Goal: Task Accomplishment & Management: Use online tool/utility

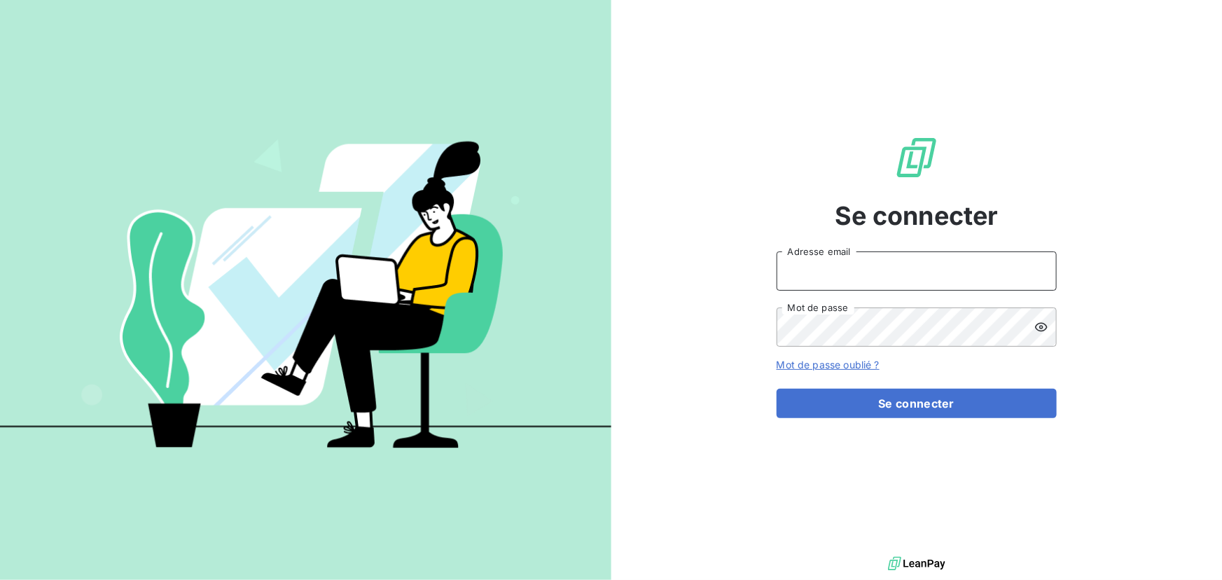
type input "[EMAIL_ADDRESS][DOMAIN_NAME]"
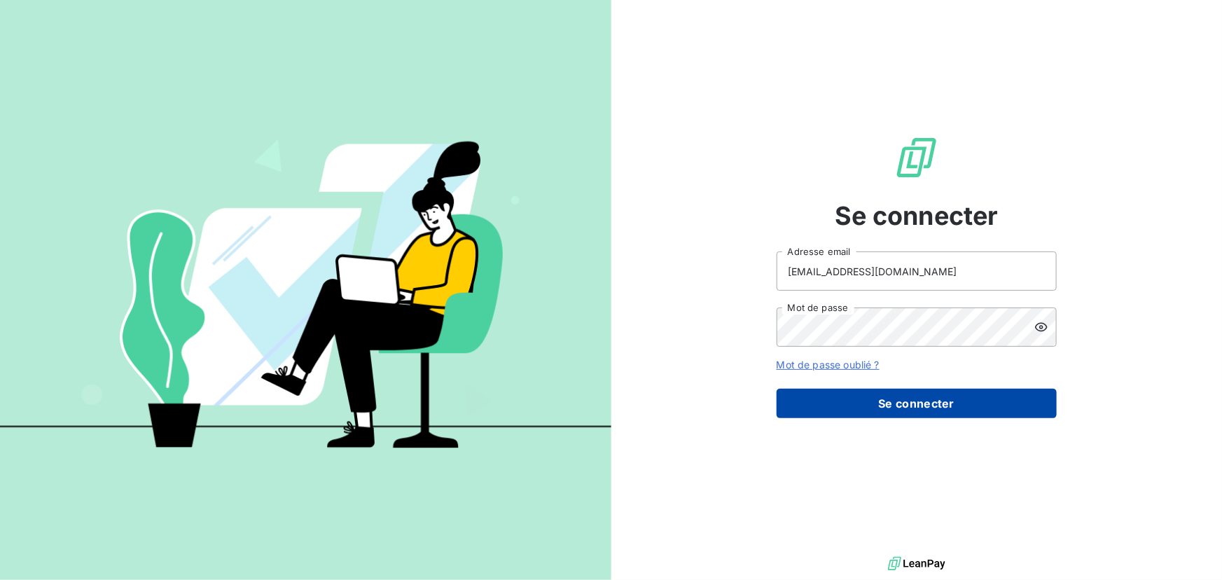
click at [849, 403] on button "Se connecter" at bounding box center [916, 403] width 280 height 29
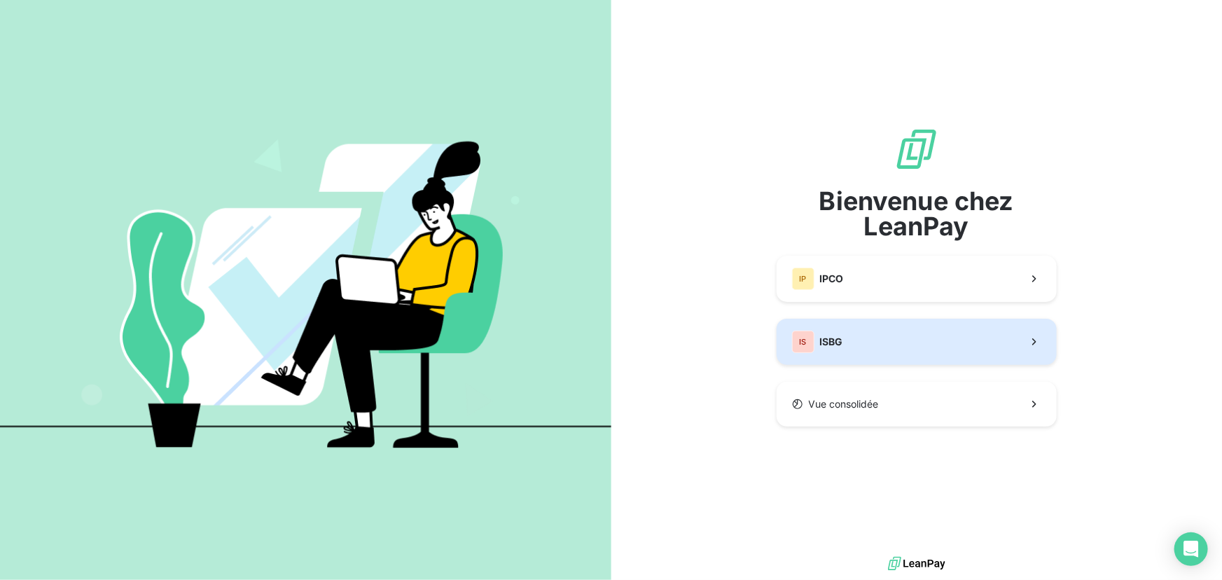
click at [833, 331] on div "IS ISBG" at bounding box center [817, 341] width 51 height 22
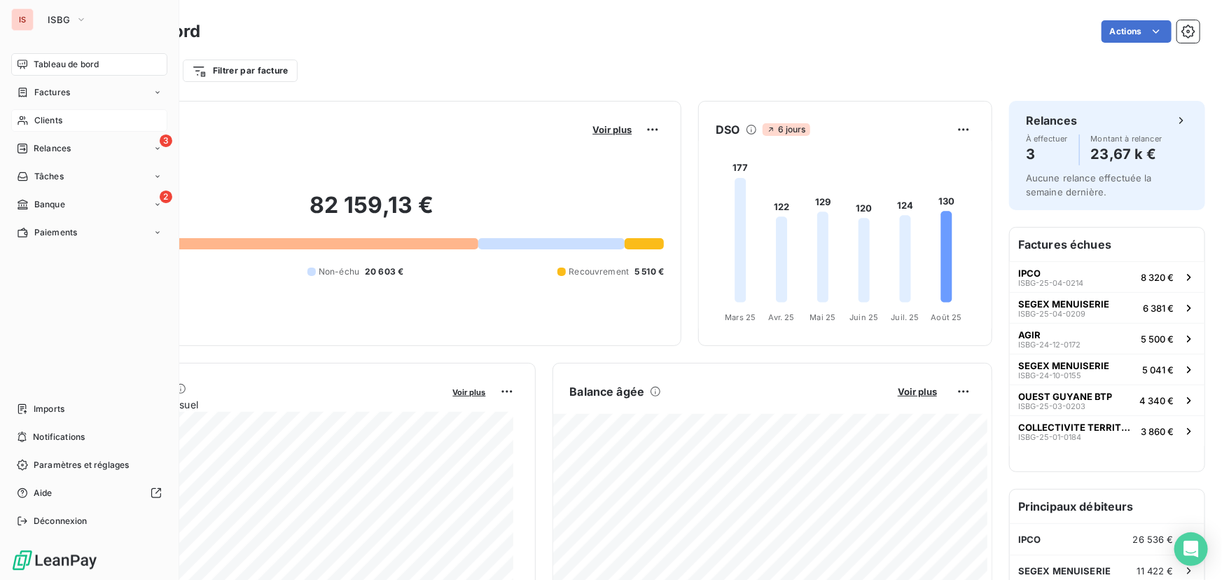
click at [50, 117] on span "Clients" at bounding box center [48, 120] width 28 height 13
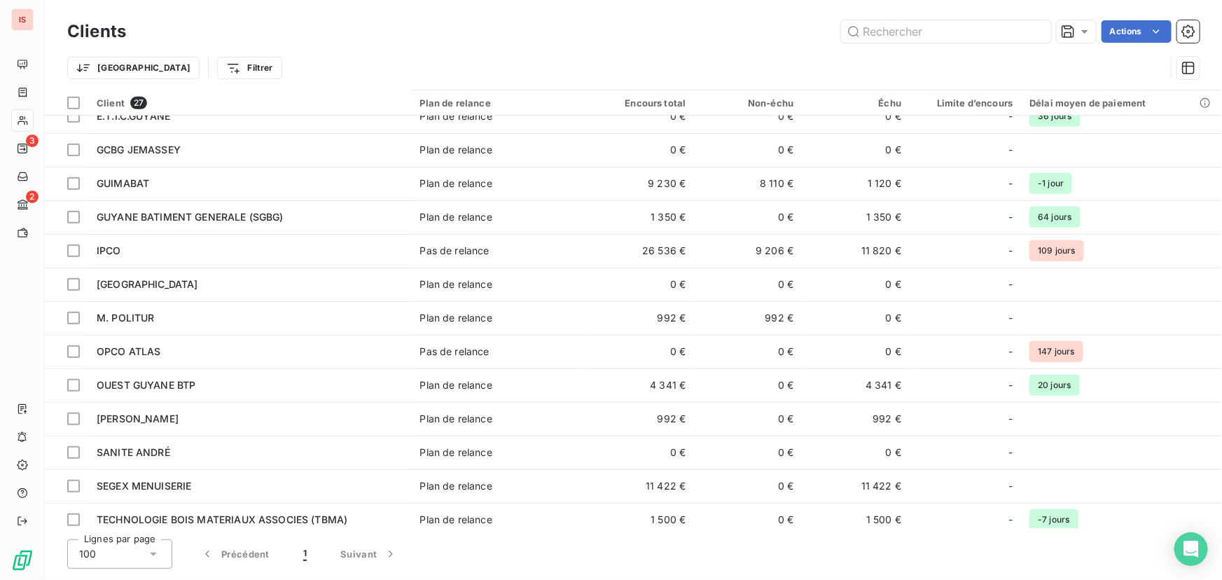
scroll to position [424, 0]
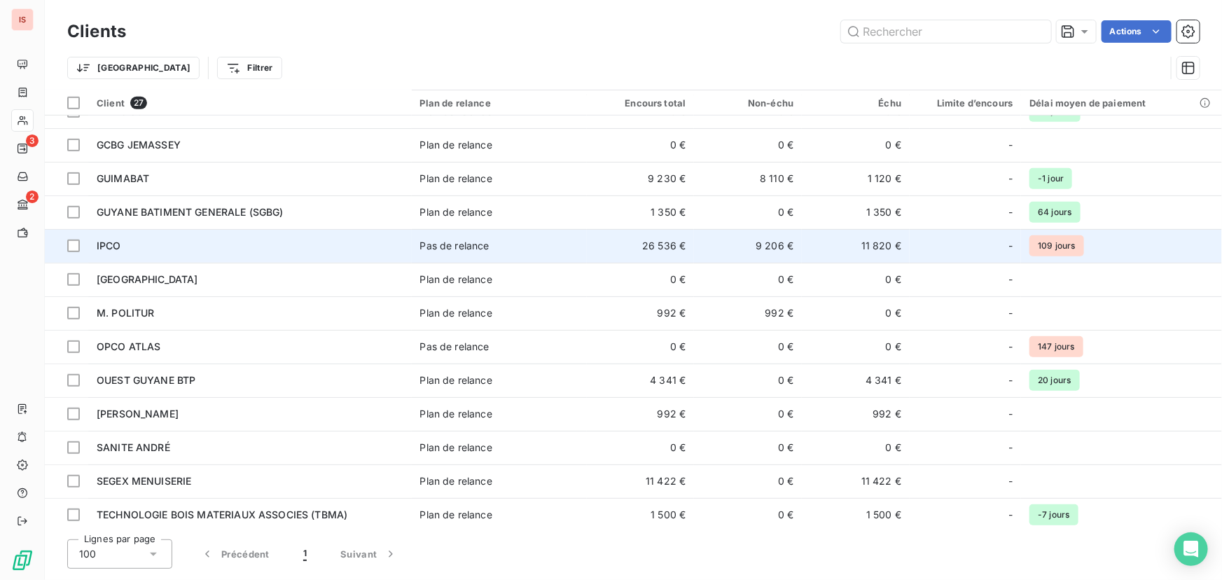
click at [105, 246] on span "IPCO" at bounding box center [109, 245] width 25 height 12
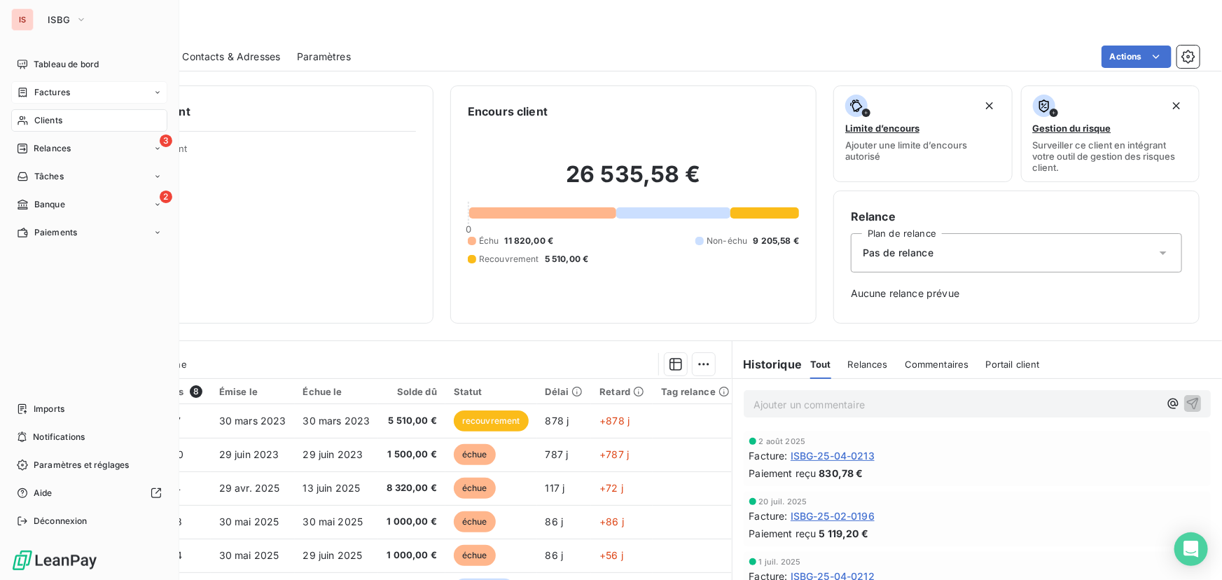
click at [48, 90] on span "Factures" at bounding box center [52, 92] width 36 height 13
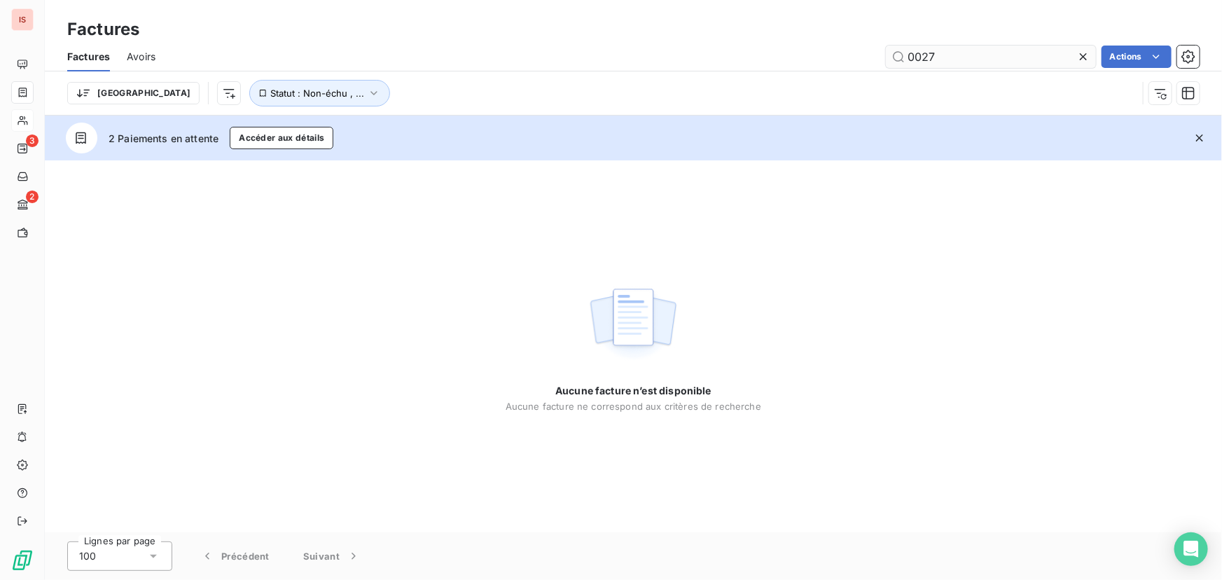
type input "0027"
click at [923, 208] on div "Aucune facture n’est disponible Aucune facture ne correspond aux critères de re…" at bounding box center [633, 346] width 1177 height 372
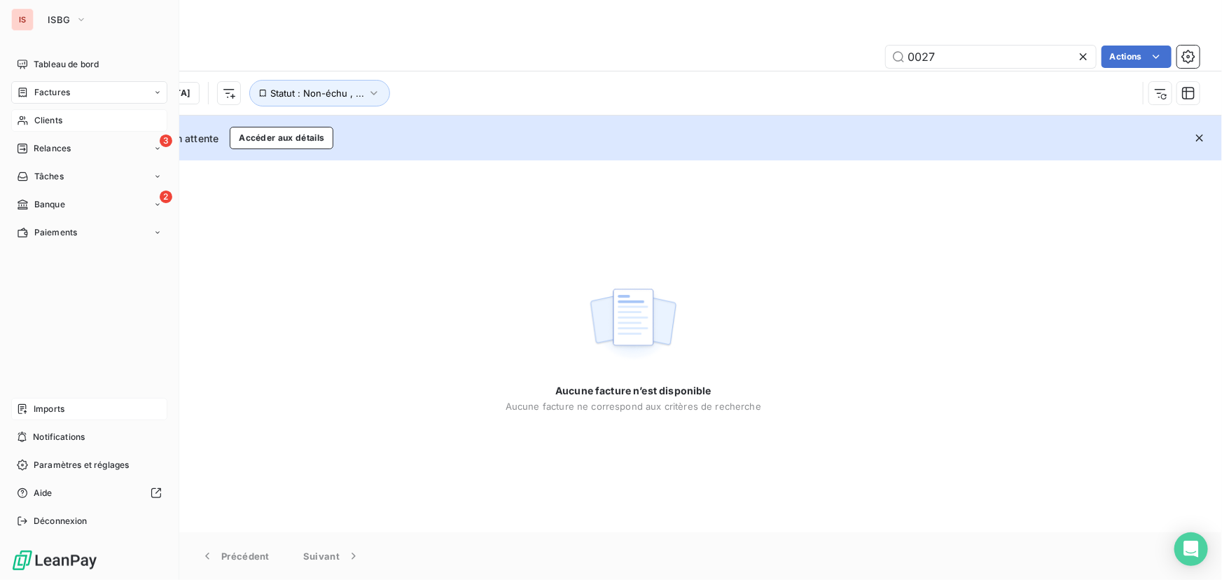
click at [50, 406] on span "Imports" at bounding box center [49, 409] width 31 height 13
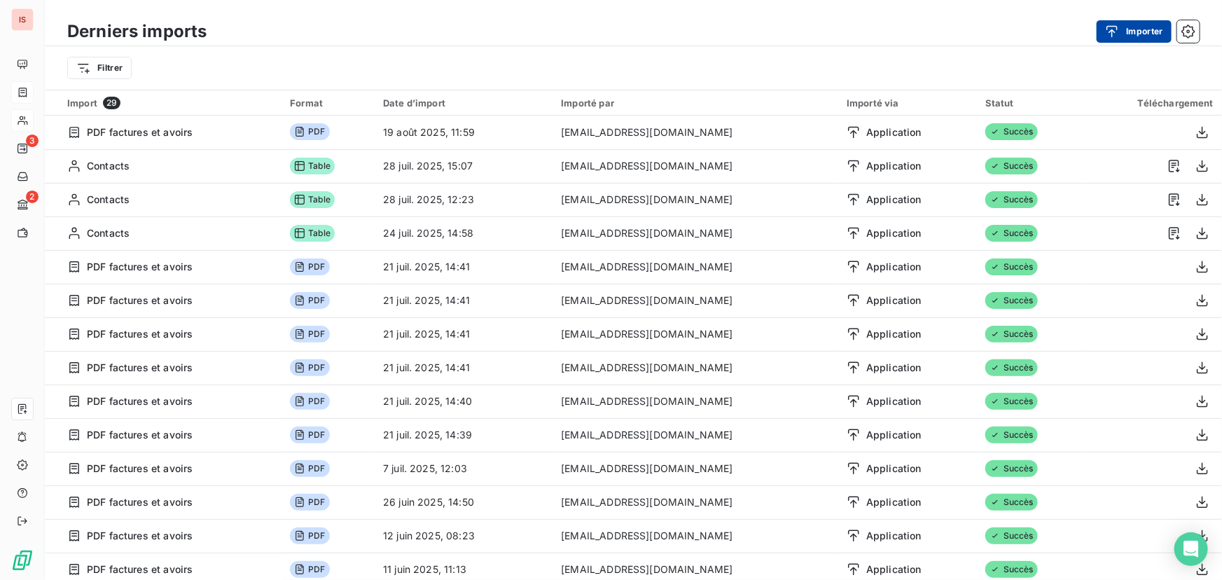
click at [1123, 29] on div "button" at bounding box center [1115, 32] width 21 height 14
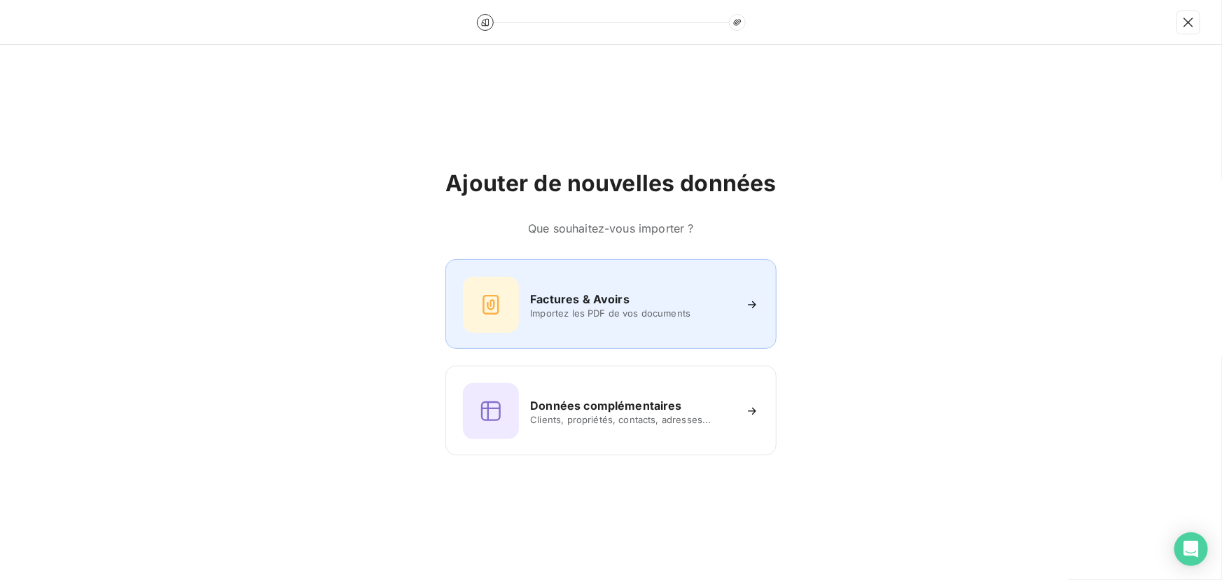
click at [596, 305] on h6 "Factures & Avoirs" at bounding box center [579, 299] width 99 height 17
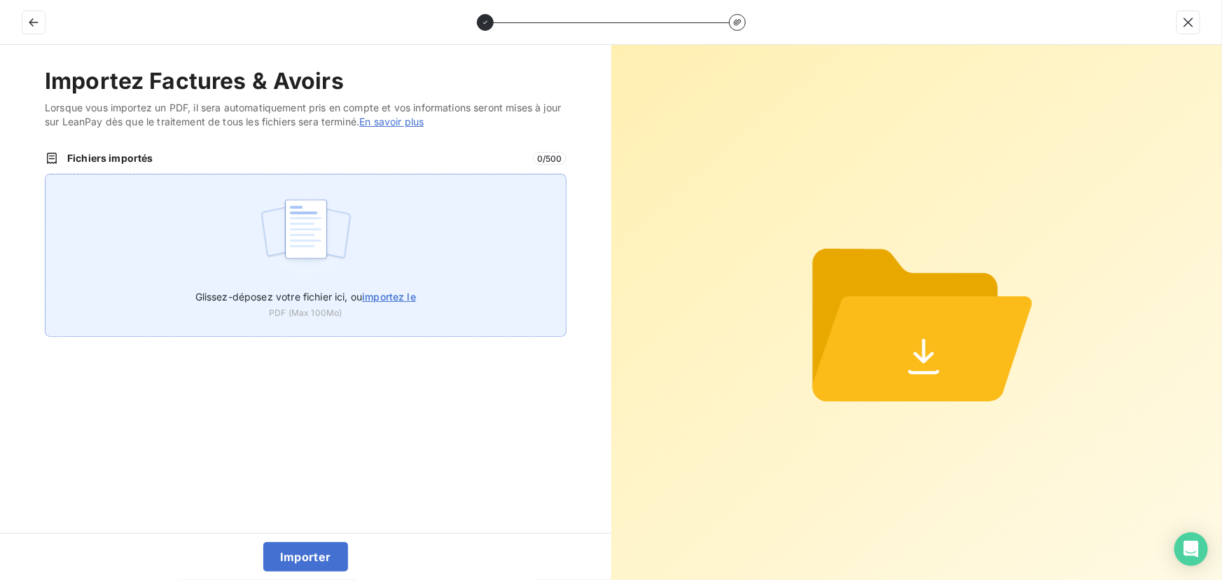
click at [410, 298] on span "importez le" at bounding box center [389, 297] width 54 height 12
click at [46, 174] on input "Glissez-déposez votre fichier ici, ou importez le" at bounding box center [45, 174] width 1 height 1
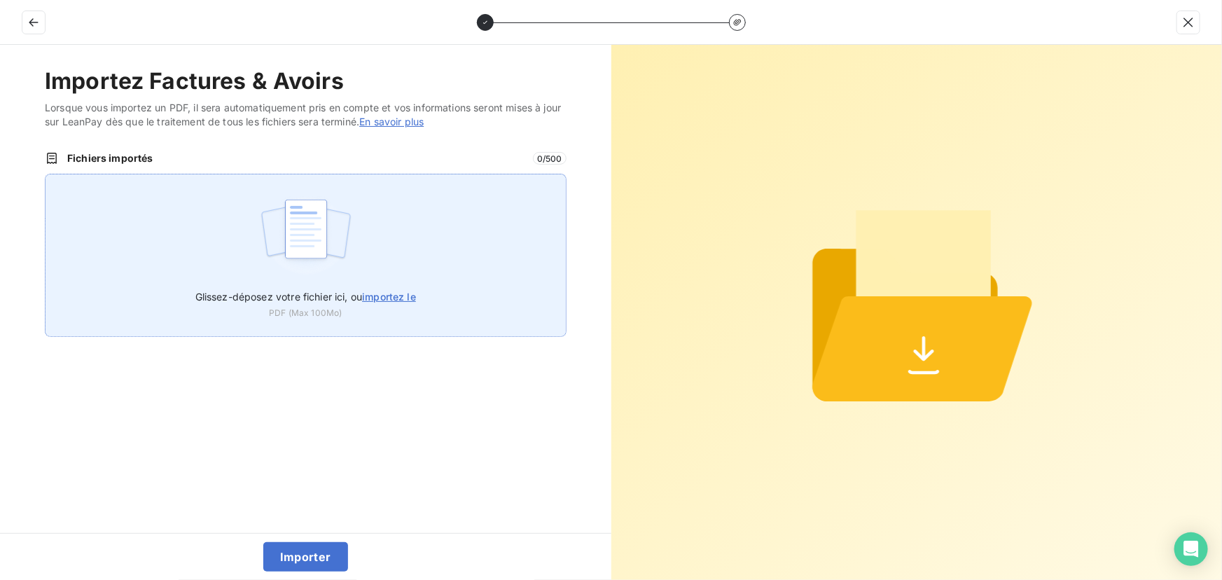
type input "C:\fakepath\Facture ISBG-23-04-0027 IPCO.pdf"
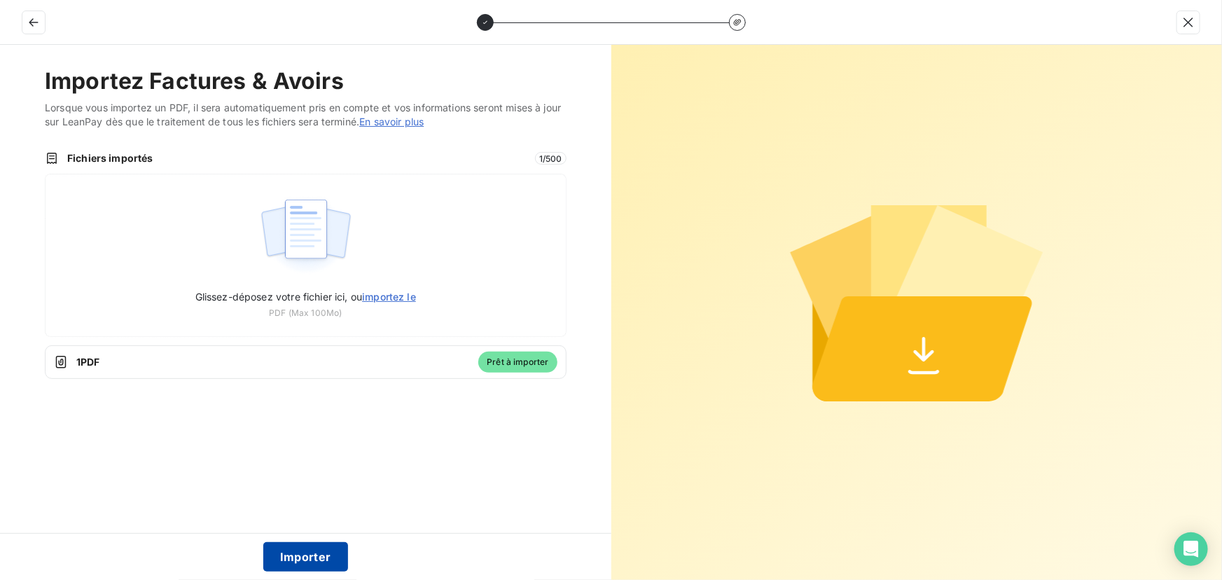
click at [321, 553] on button "Importer" at bounding box center [305, 556] width 85 height 29
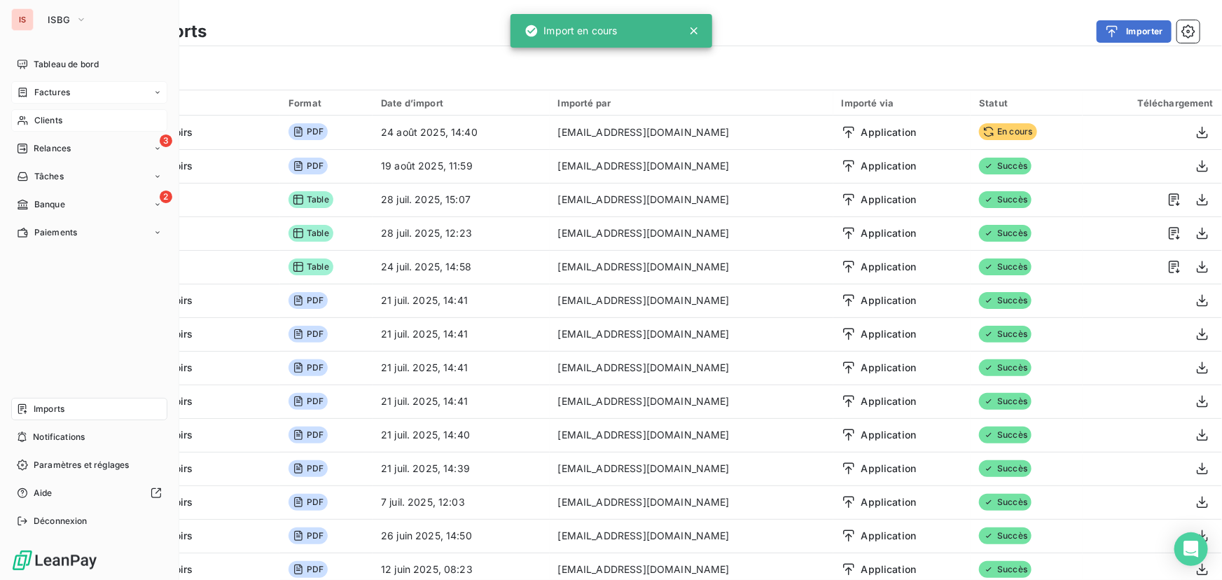
drag, startPoint x: 47, startPoint y: 119, endPoint x: 127, endPoint y: 118, distance: 80.5
click at [47, 119] on span "Clients" at bounding box center [48, 120] width 28 height 13
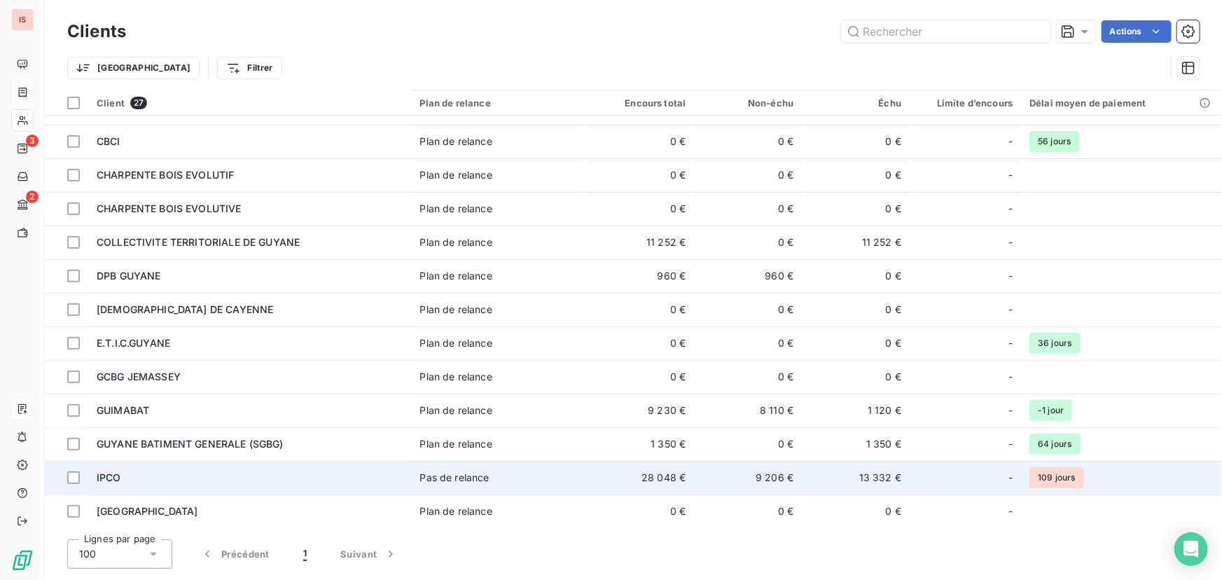
scroll to position [211, 0]
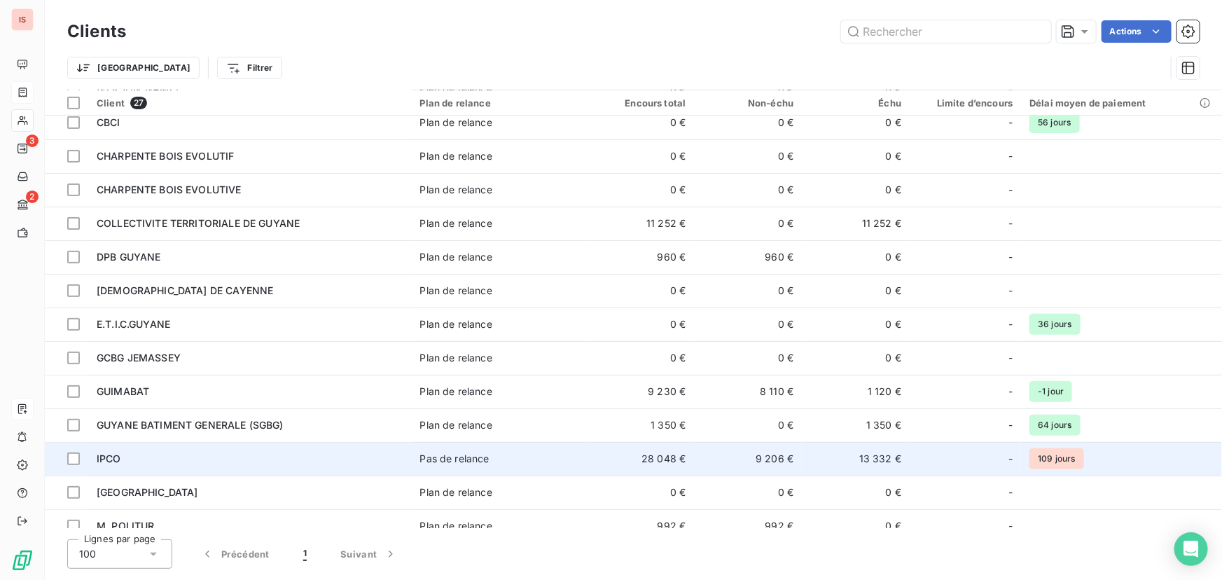
click at [111, 454] on span "IPCO" at bounding box center [109, 458] width 25 height 12
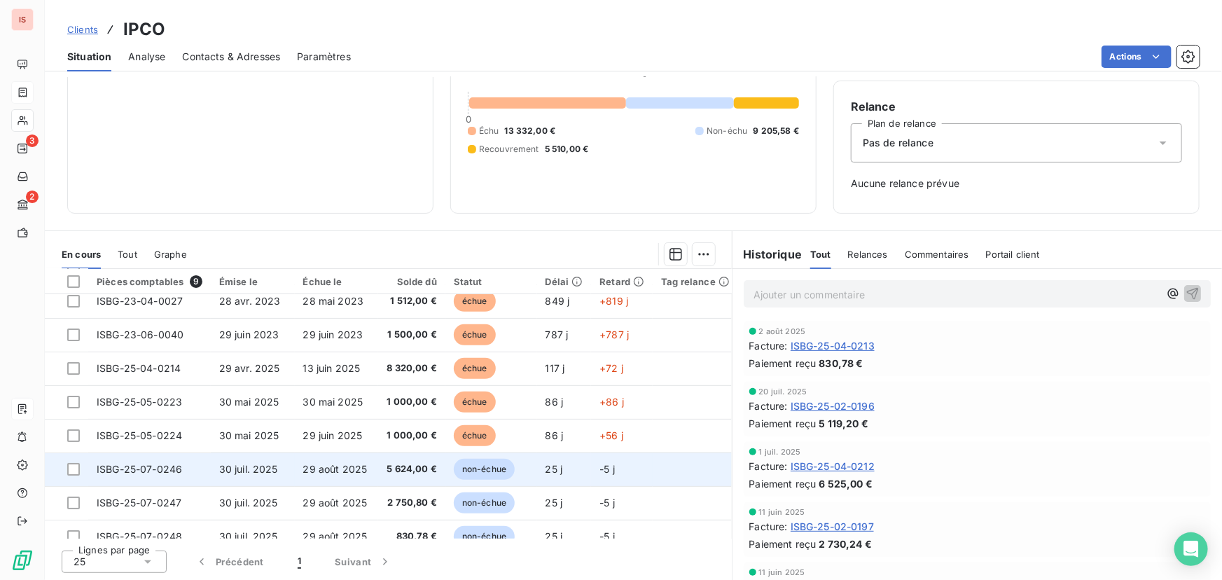
scroll to position [63, 0]
